Goal: Task Accomplishment & Management: Manage account settings

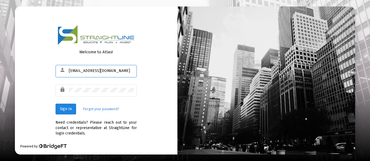
type input "[EMAIL_ADDRESS][DOMAIN_NAME]"
click at [67, 109] on span "Sign In" at bounding box center [66, 109] width 12 height 5
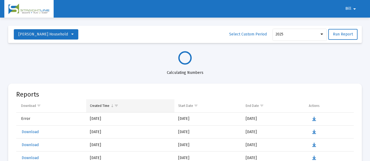
select select "View all"
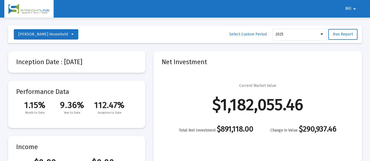
scroll to position [260, 0]
click at [351, 9] on span "Bill" at bounding box center [348, 8] width 6 height 5
click at [354, 24] on button "Logout" at bounding box center [354, 23] width 30 height 13
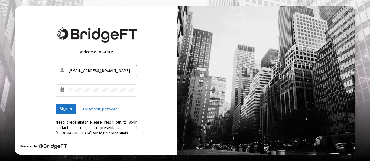
type input "[EMAIL_ADDRESS][DOMAIN_NAME]"
